Goal: Complete application form

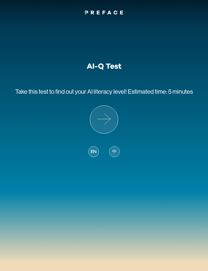
click at [95, 151] on span "EN" at bounding box center [94, 152] width 6 height 7
click at [105, 118] on icon at bounding box center [104, 120] width 28 height 28
click at [115, 152] on span "中" at bounding box center [114, 152] width 5 height 7
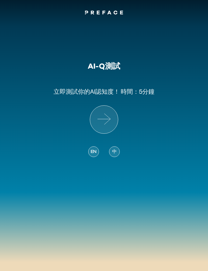
click at [107, 120] on icon at bounding box center [104, 120] width 28 height 28
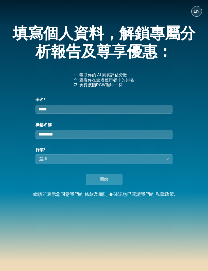
click at [77, 109] on input "全名*" at bounding box center [103, 109] width 137 height 9
click at [69, 109] on input "全名*" at bounding box center [103, 109] width 137 height 9
click at [66, 109] on input "全名*" at bounding box center [103, 109] width 137 height 9
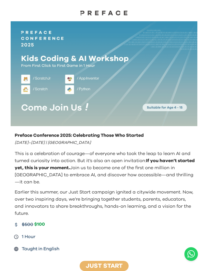
click at [106, 13] on img at bounding box center [104, 12] width 51 height 5
